Goal: Transaction & Acquisition: Purchase product/service

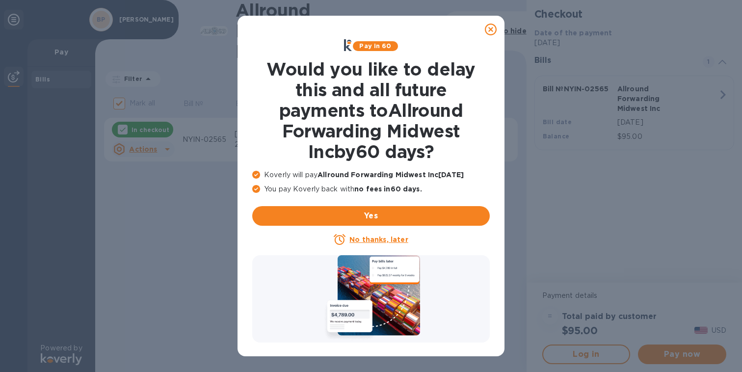
click at [377, 237] on u "No thanks, later" at bounding box center [378, 239] width 58 height 8
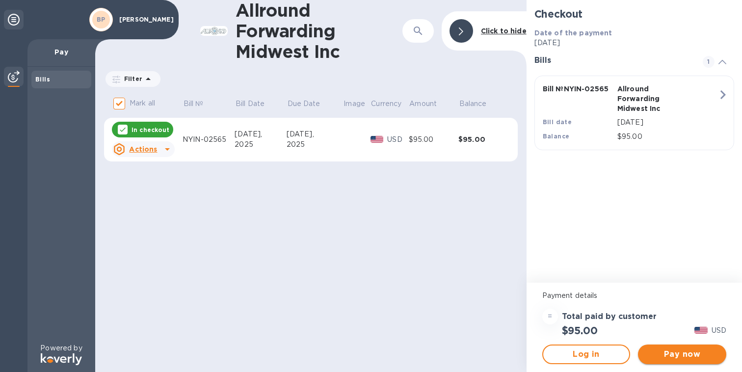
click at [670, 348] on span "Pay now" at bounding box center [681, 354] width 73 height 12
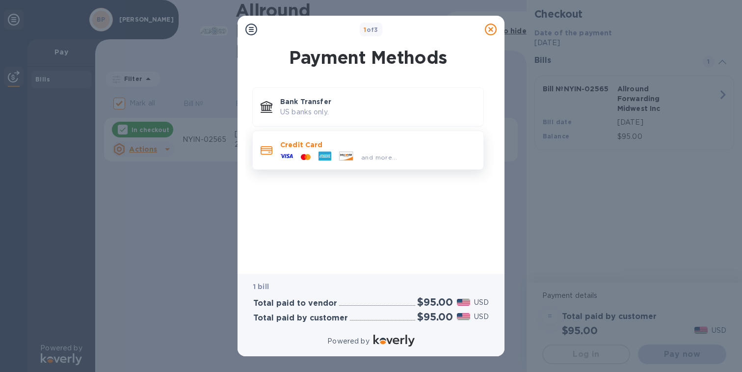
click at [412, 168] on div "Credit Card and more..." at bounding box center [367, 149] width 231 height 39
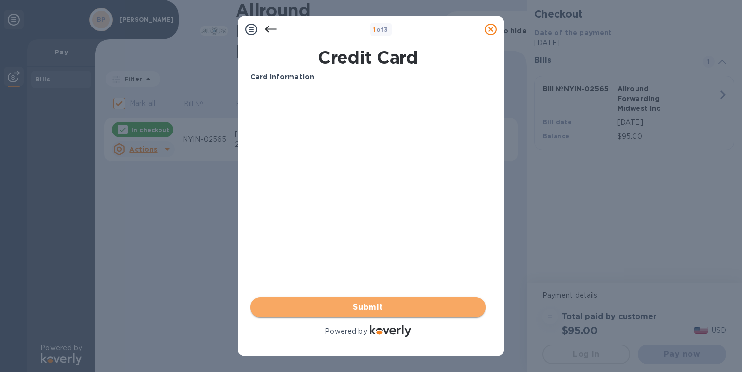
click at [371, 301] on span "Submit" at bounding box center [368, 307] width 220 height 12
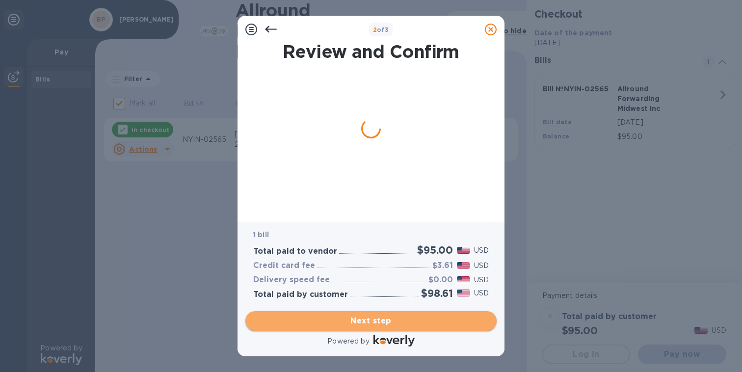
click at [398, 324] on span "Next step" at bounding box center [370, 321] width 235 height 12
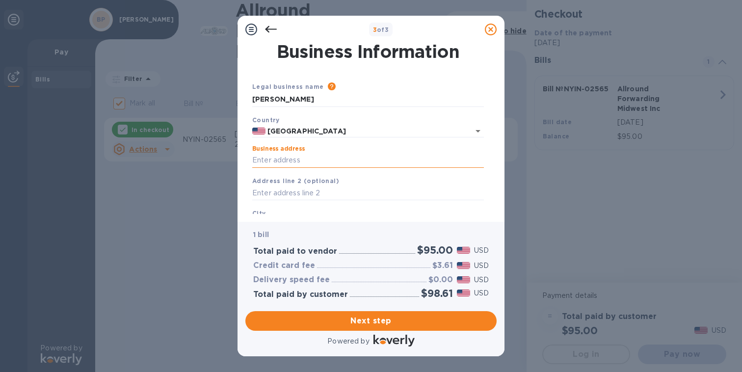
click at [346, 155] on input "Business address" at bounding box center [367, 160] width 231 height 15
type input "[STREET_ADDRESS]"
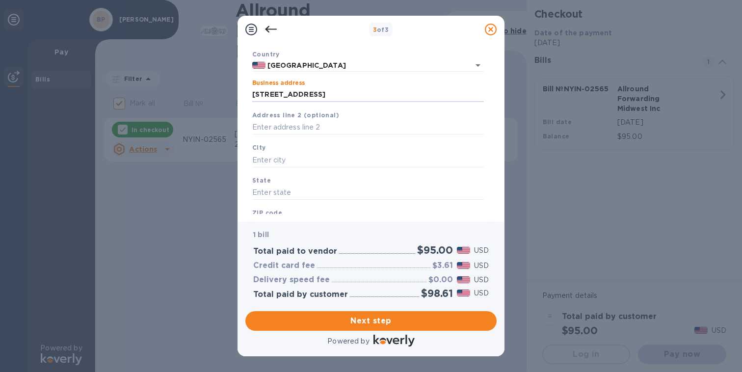
scroll to position [76, 0]
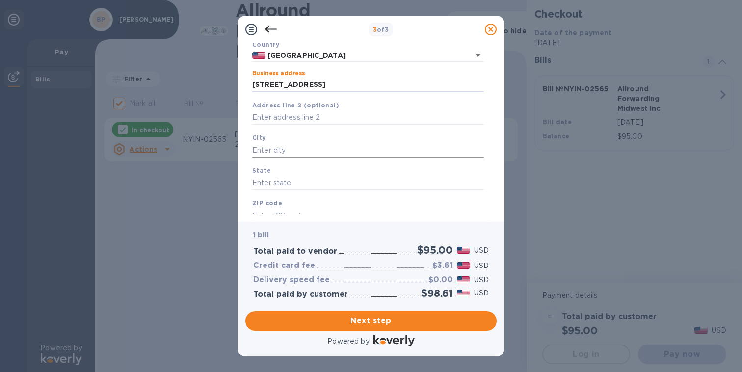
click at [325, 150] on input "text" at bounding box center [367, 150] width 231 height 15
type input "[GEOGRAPHIC_DATA]"
click at [316, 180] on input "text" at bounding box center [367, 183] width 231 height 15
type input "WA"
click at [306, 204] on div "ZIP code" at bounding box center [367, 210] width 239 height 33
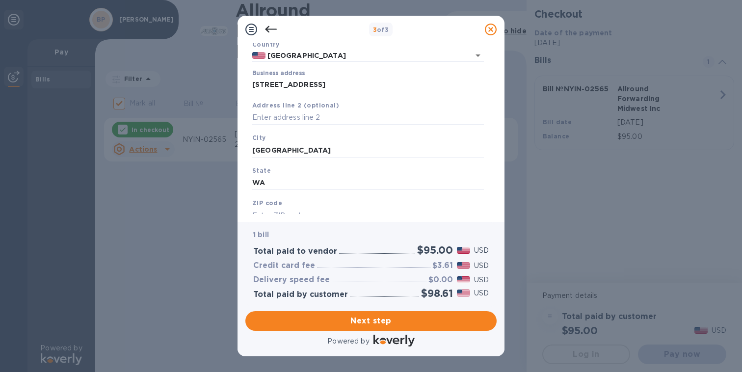
click at [295, 213] on input "text" at bounding box center [367, 215] width 231 height 15
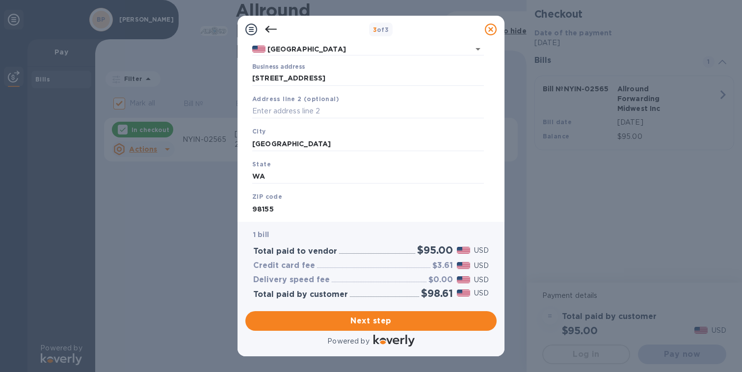
scroll to position [109, 0]
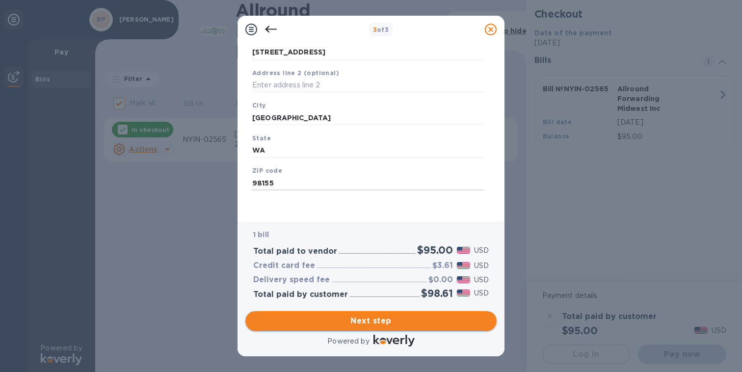
type input "98155"
click at [405, 323] on span "Next step" at bounding box center [370, 321] width 235 height 12
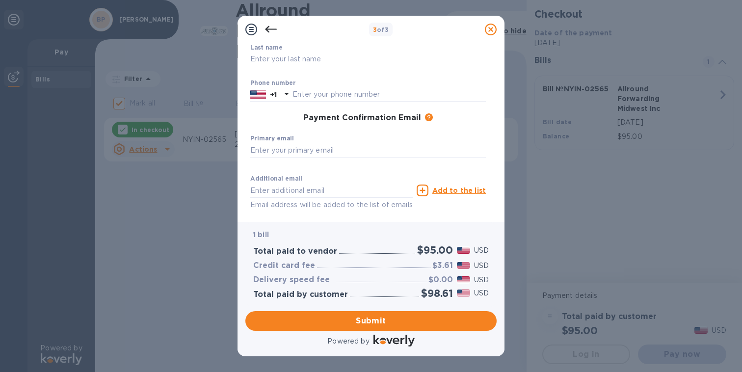
scroll to position [76, 0]
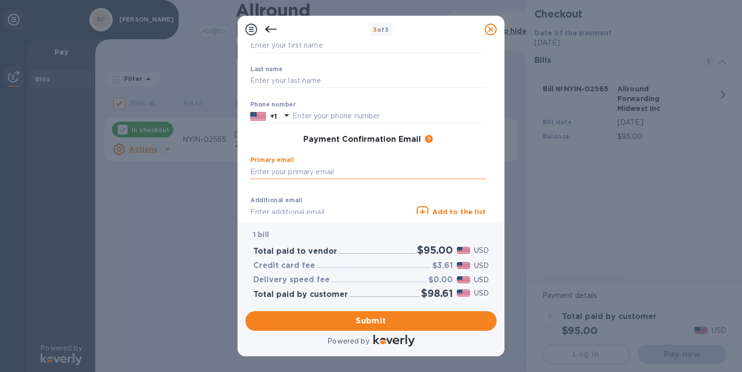
click at [363, 173] on input "text" at bounding box center [367, 171] width 235 height 15
type input "[EMAIL_ADDRESS][DOMAIN_NAME]"
type input "ben"
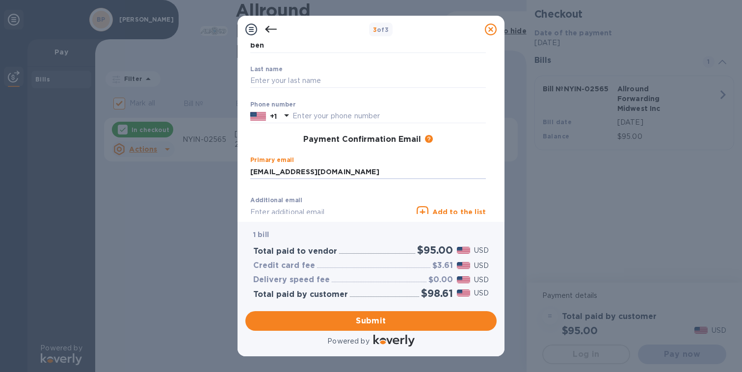
type input "[PERSON_NAME]"
type input "6503048329"
type input "[EMAIL_ADDRESS][DOMAIN_NAME]"
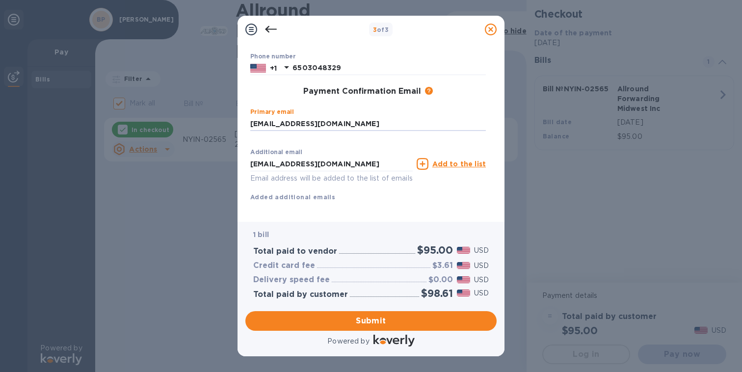
scroll to position [139, 0]
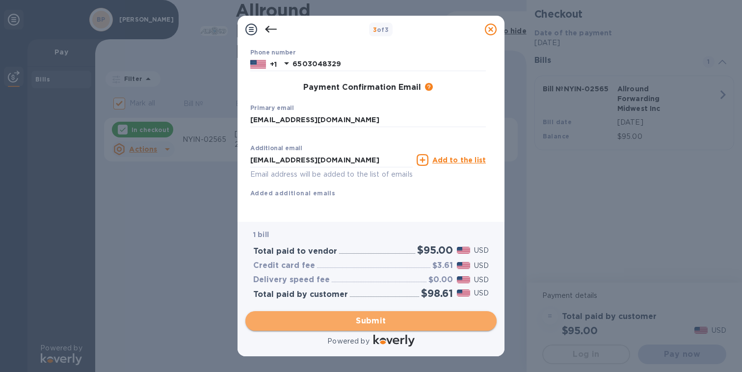
click at [383, 319] on span "Submit" at bounding box center [370, 321] width 235 height 12
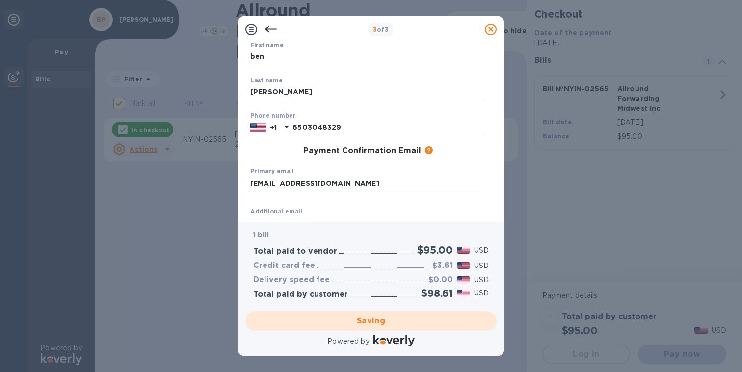
scroll to position [95, 0]
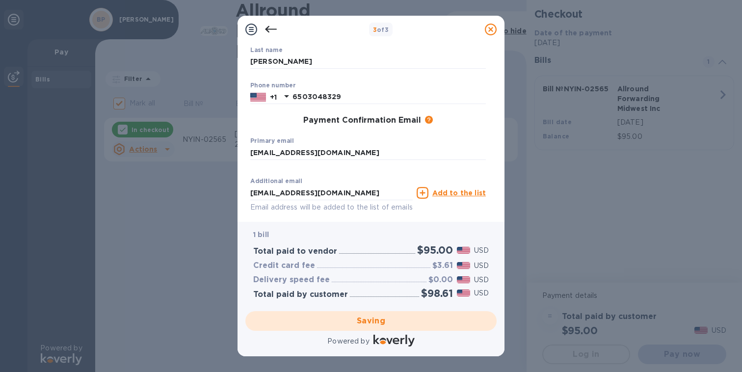
checkbox input "false"
